Goal: Find specific page/section: Find specific page/section

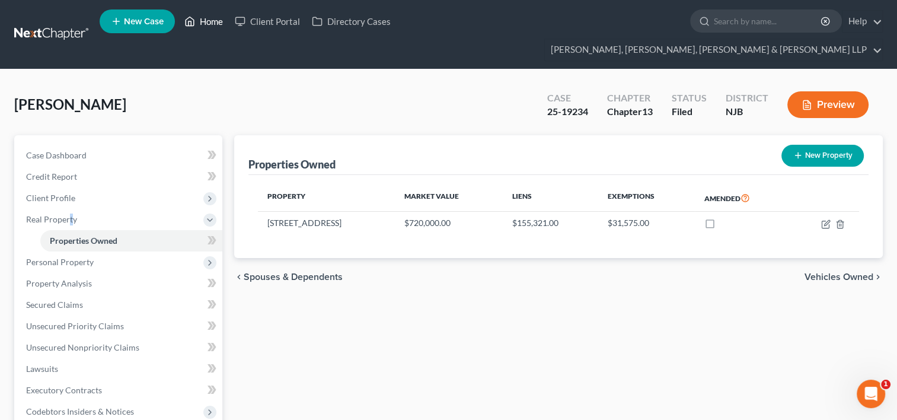
click at [213, 17] on link "Home" at bounding box center [203, 21] width 50 height 21
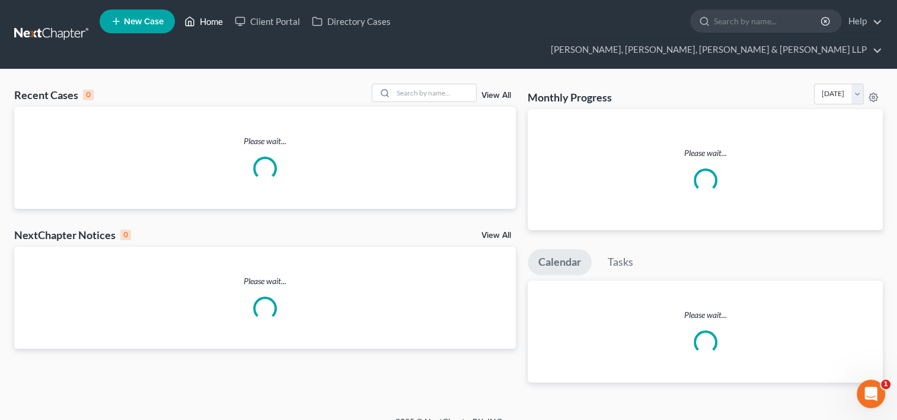
click at [213, 24] on link "Home" at bounding box center [203, 21] width 50 height 21
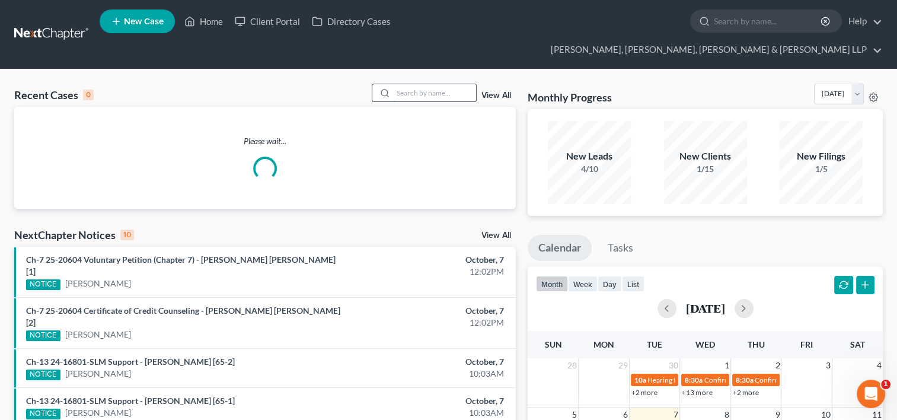
click at [446, 84] on input "search" at bounding box center [434, 92] width 83 height 17
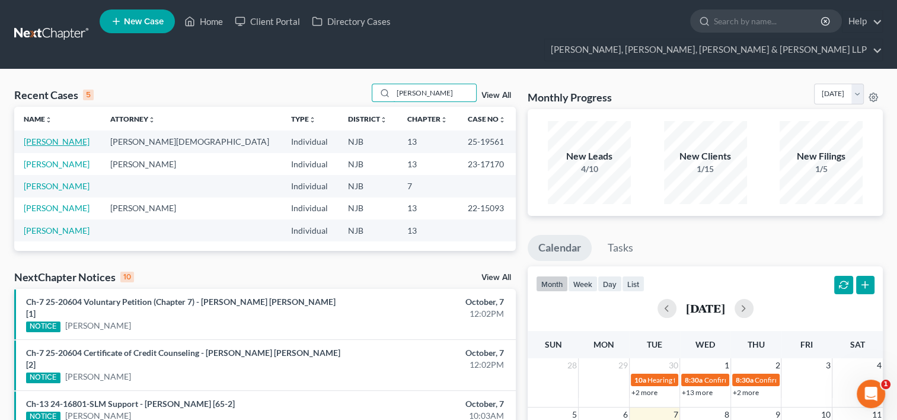
type input "[PERSON_NAME]"
click at [62, 136] on link "[PERSON_NAME]" at bounding box center [57, 141] width 66 height 10
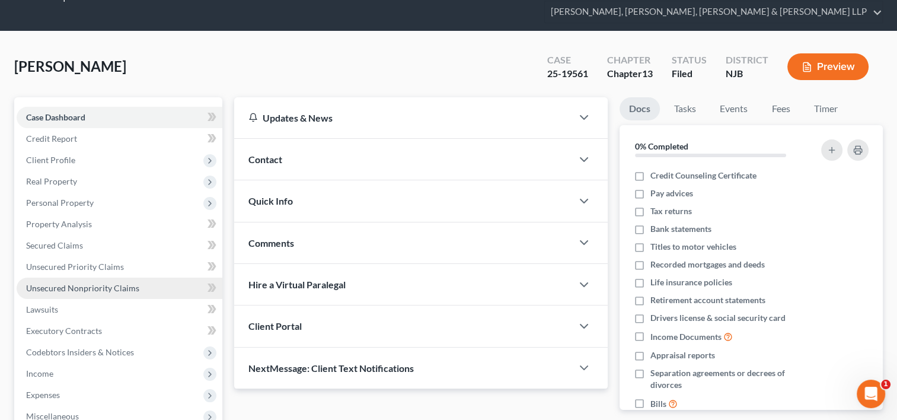
scroll to position [59, 0]
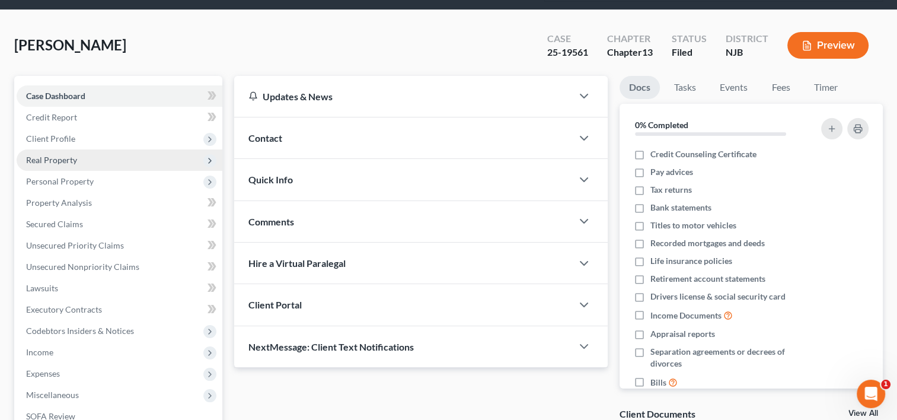
click at [71, 155] on span "Real Property" at bounding box center [51, 160] width 51 height 10
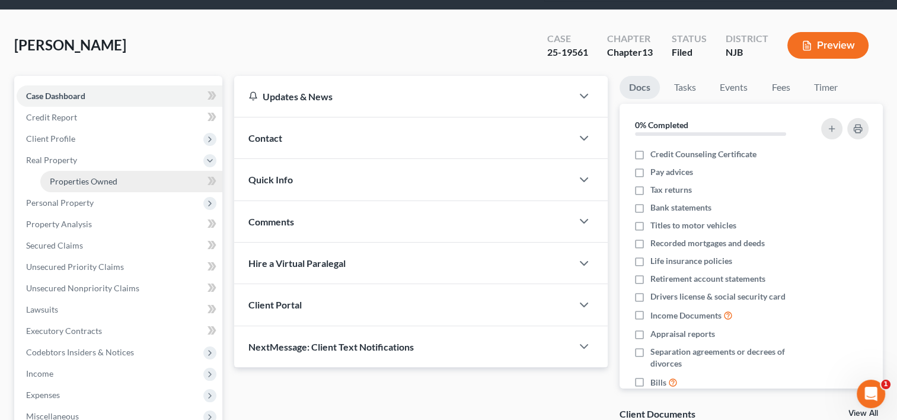
click at [109, 176] on span "Properties Owned" at bounding box center [84, 181] width 68 height 10
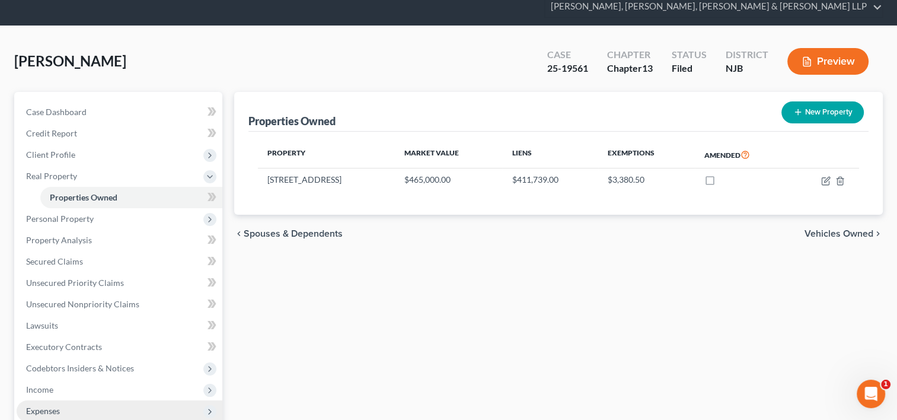
scroll to position [119, 0]
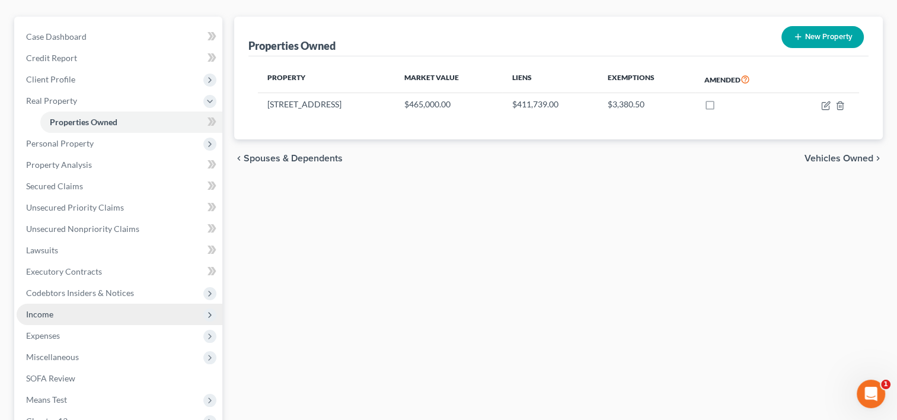
click at [46, 309] on span "Income" at bounding box center [39, 314] width 27 height 10
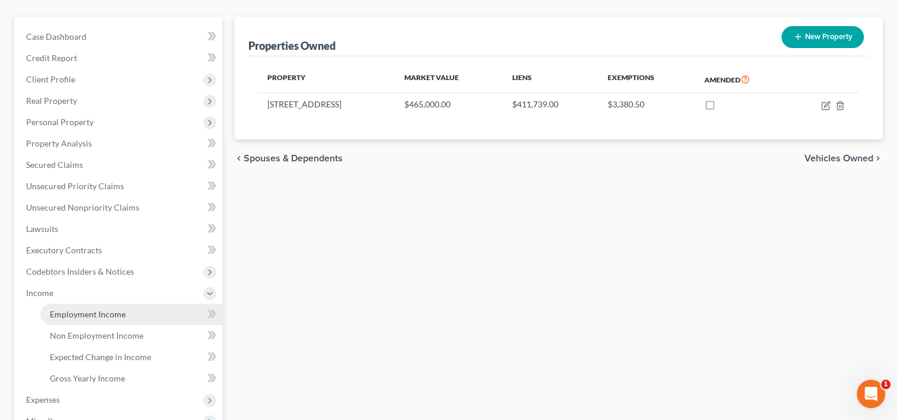
click at [121, 309] on span "Employment Income" at bounding box center [88, 314] width 76 height 10
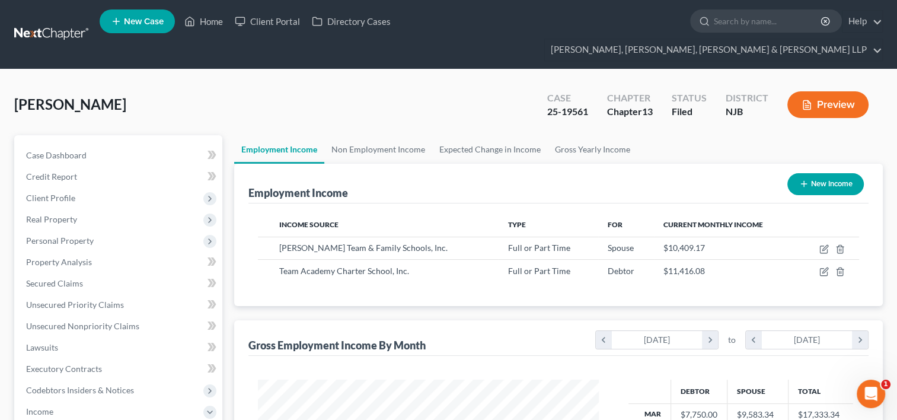
scroll to position [237, 0]
